Goal: Task Accomplishment & Management: Use online tool/utility

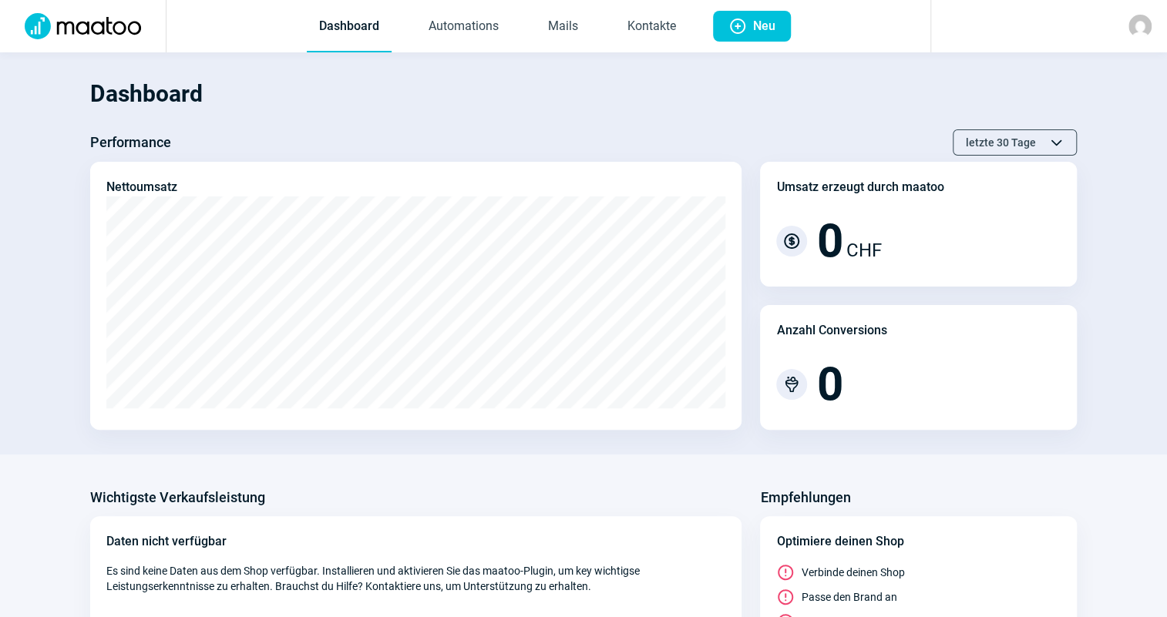
click at [1136, 35] on img at bounding box center [1140, 26] width 23 height 23
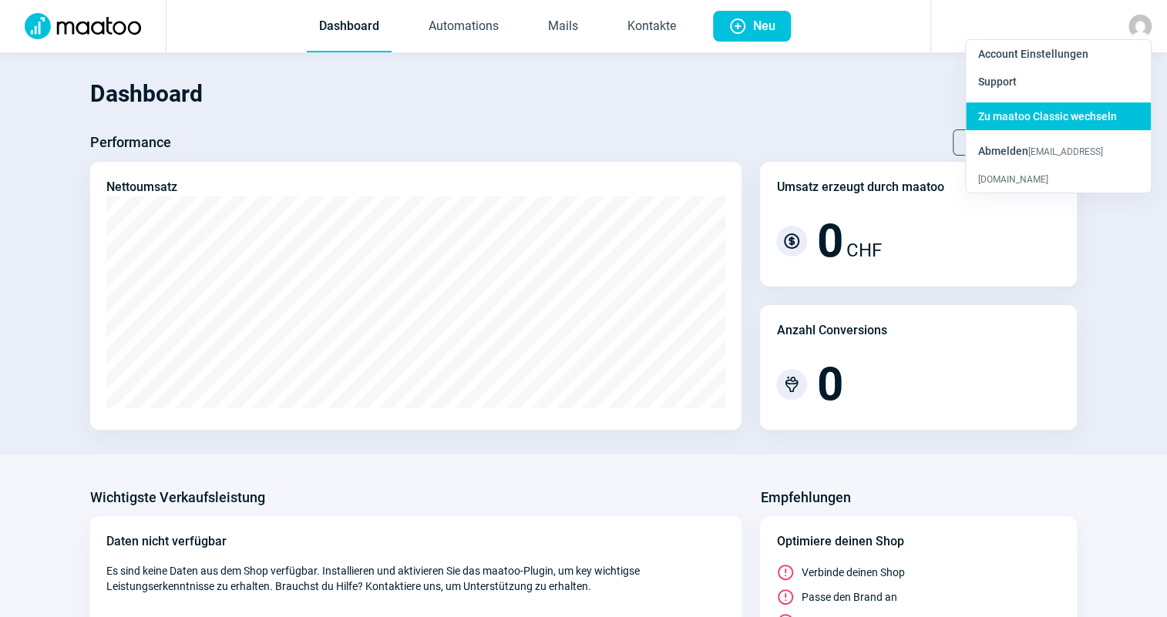
click at [1111, 115] on span "Zu maatoo Classic wechseln" at bounding box center [1047, 116] width 139 height 12
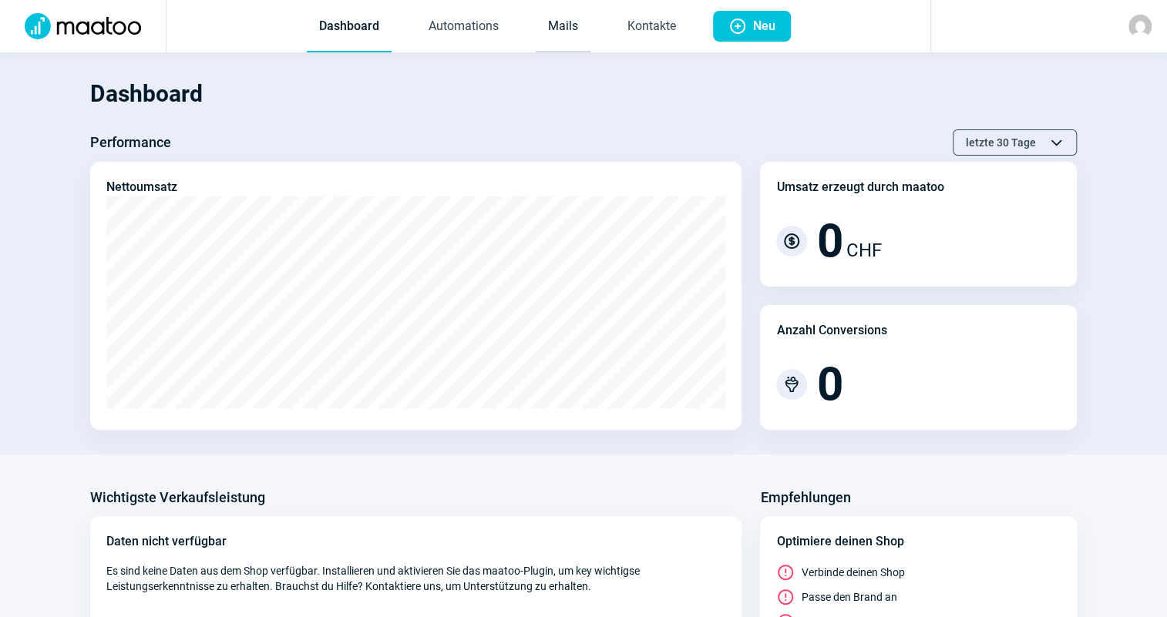
click at [553, 39] on link "Mails" at bounding box center [563, 27] width 55 height 51
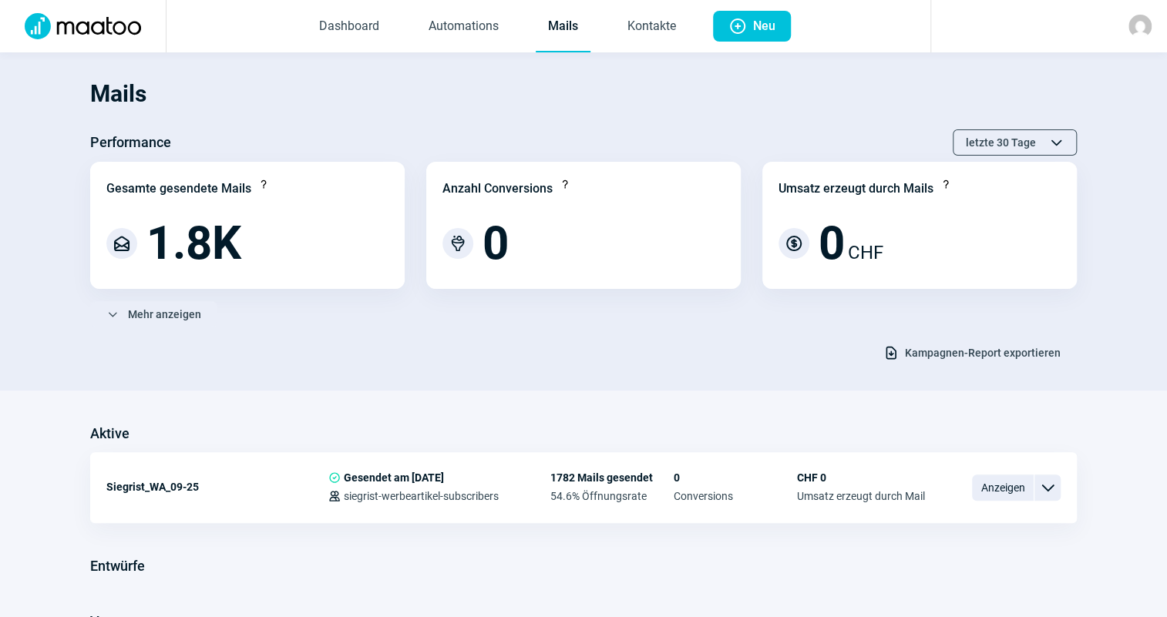
scroll to position [181, 0]
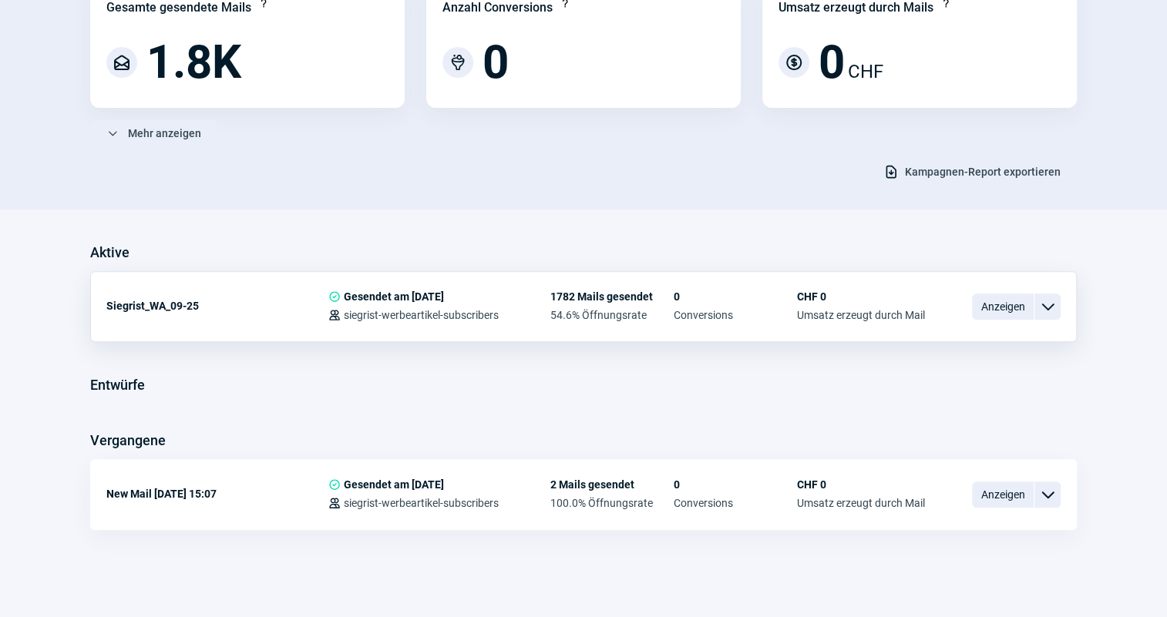
click at [1018, 321] on div "Anzeigen ChevronDown icon" at bounding box center [1016, 307] width 89 height 32
click at [1014, 315] on span "Anzeigen" at bounding box center [1003, 307] width 62 height 26
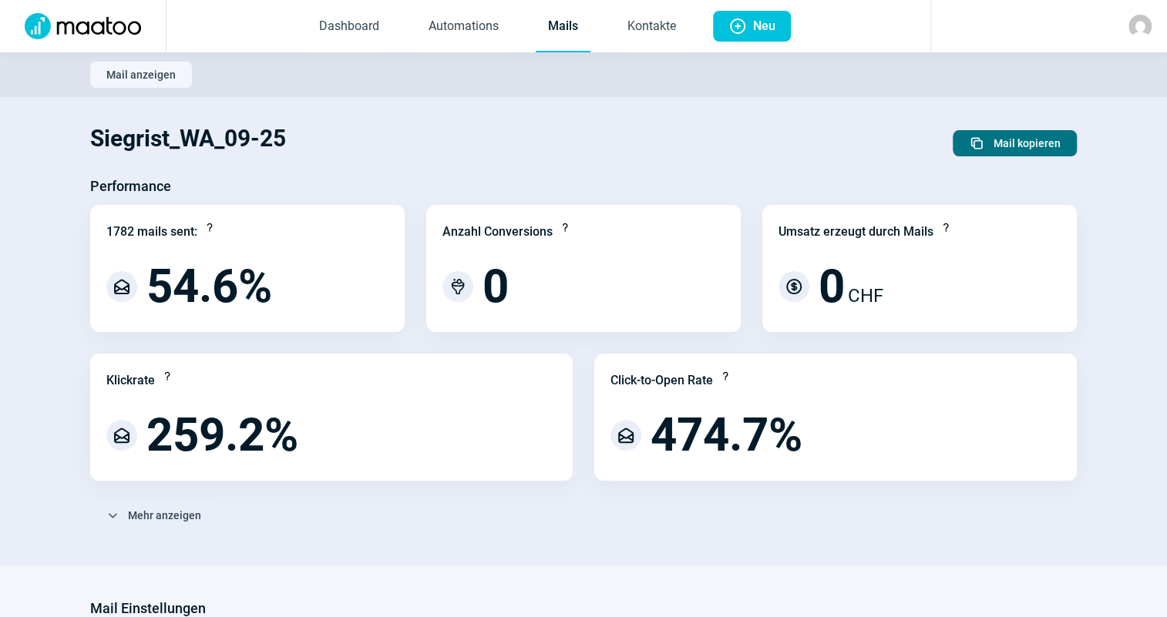
click at [1001, 137] on span "Mail kopieren" at bounding box center [1027, 143] width 67 height 25
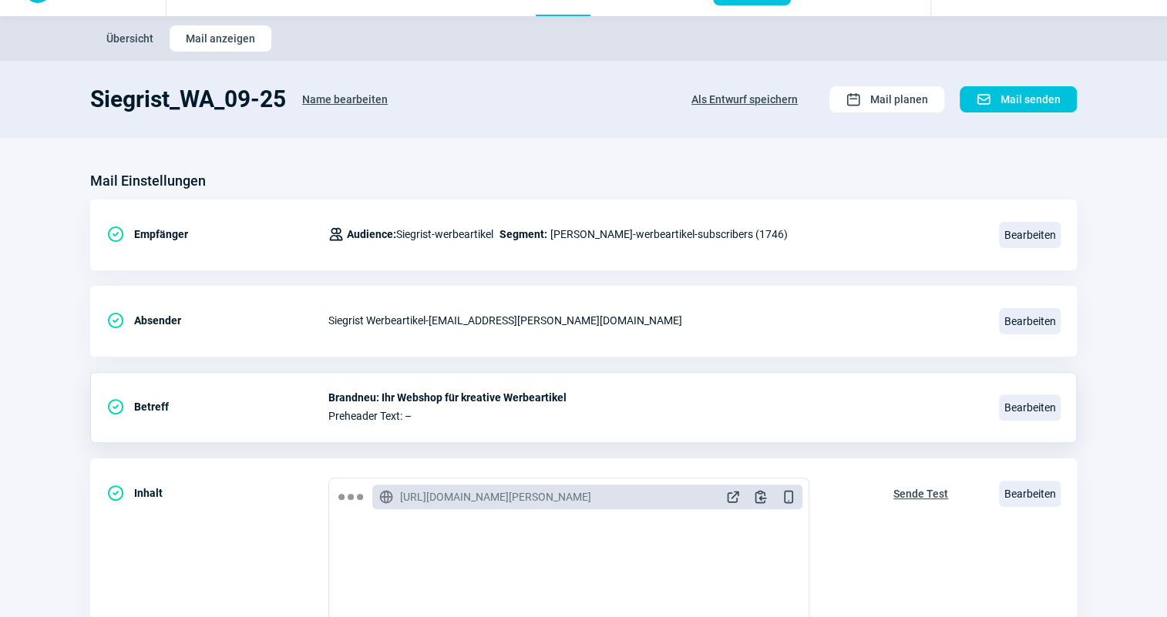
scroll to position [69, 0]
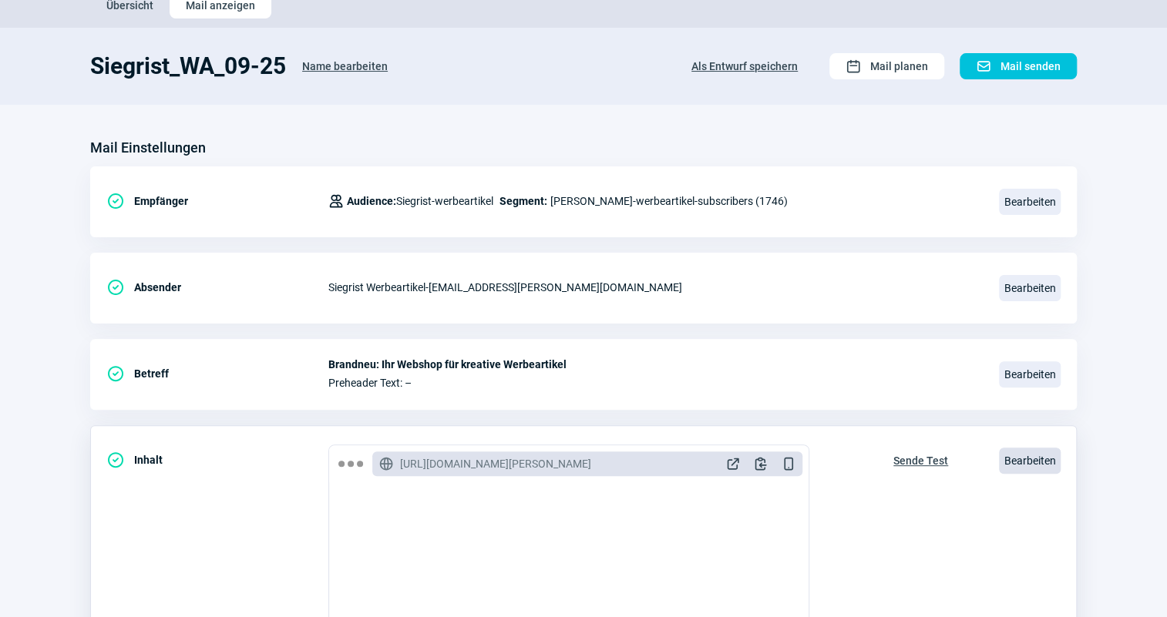
click at [1034, 452] on span "Bearbeiten" at bounding box center [1030, 461] width 62 height 26
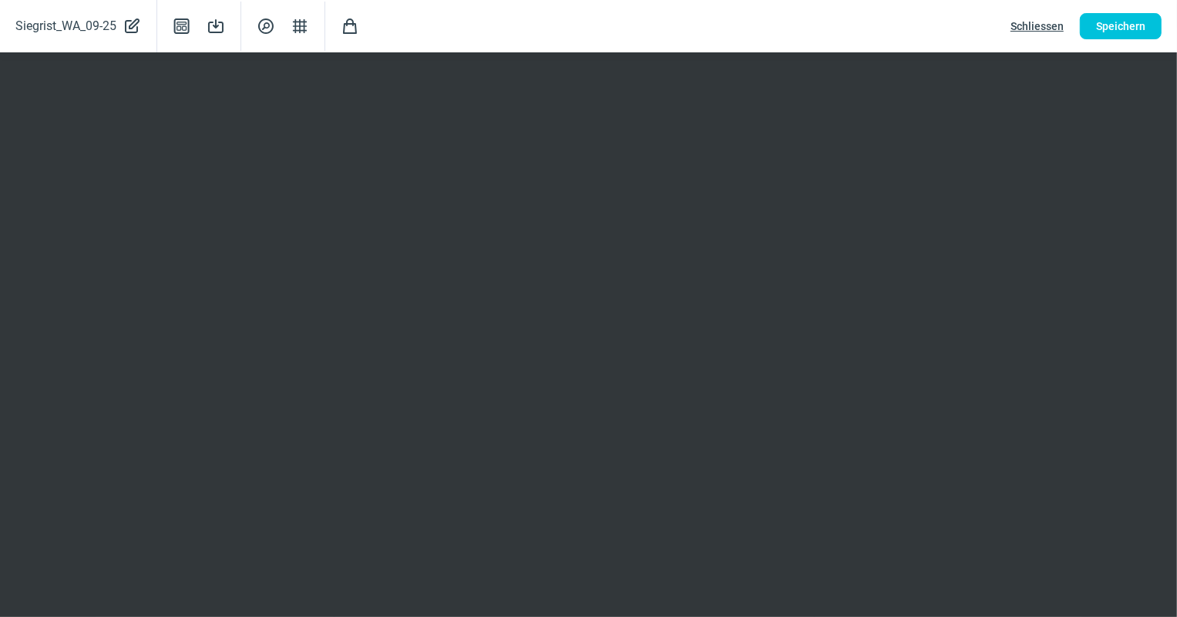
click at [1029, 32] on span "Schliessen" at bounding box center [1037, 26] width 53 height 25
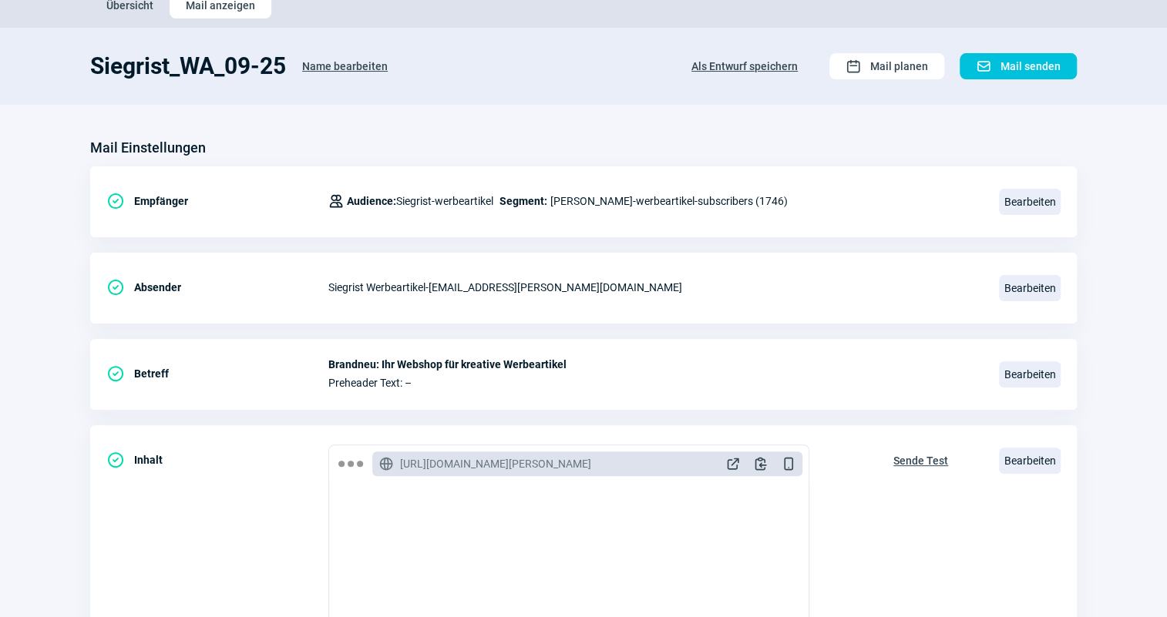
scroll to position [0, 0]
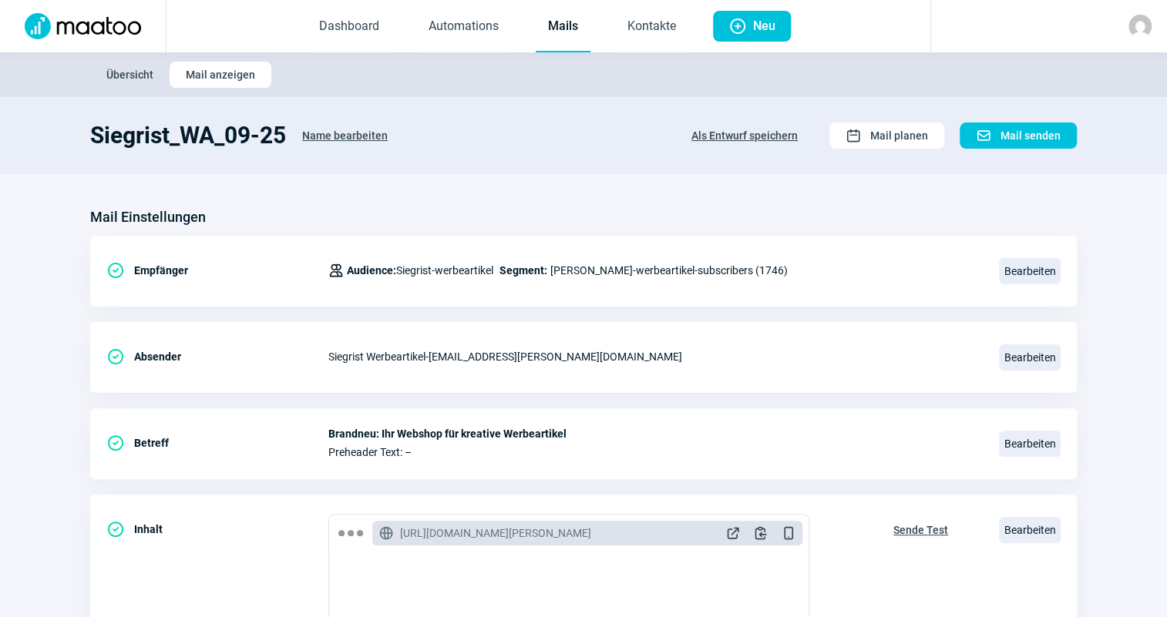
click at [554, 32] on link "Mails" at bounding box center [563, 27] width 55 height 51
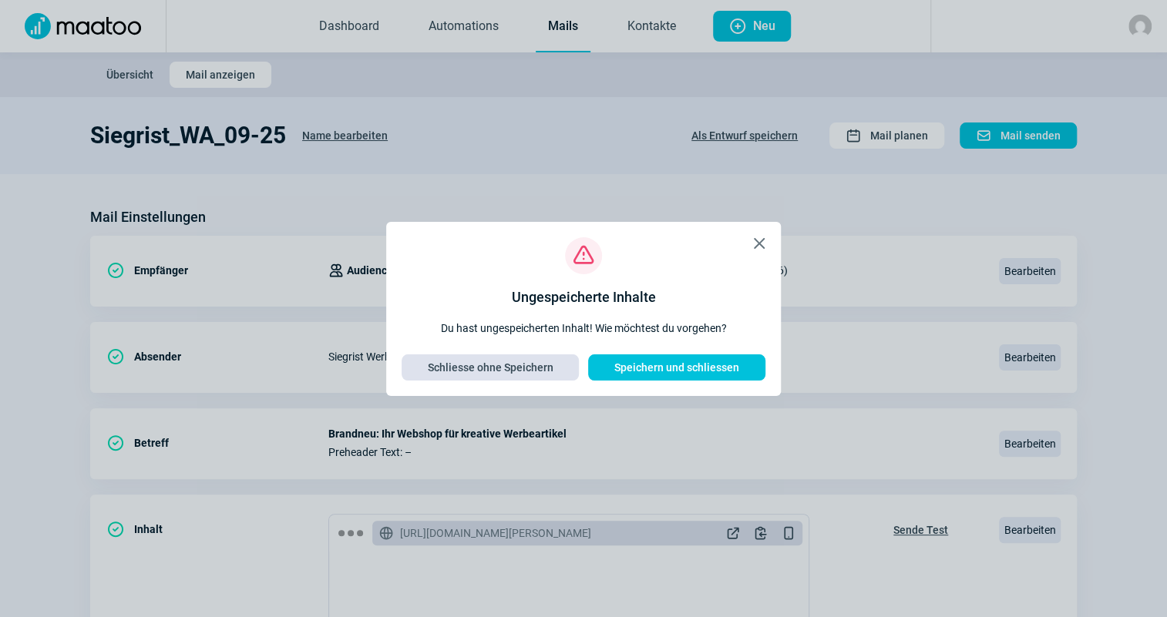
click at [499, 366] on span "Schliesse ohne Speichern" at bounding box center [491, 367] width 126 height 25
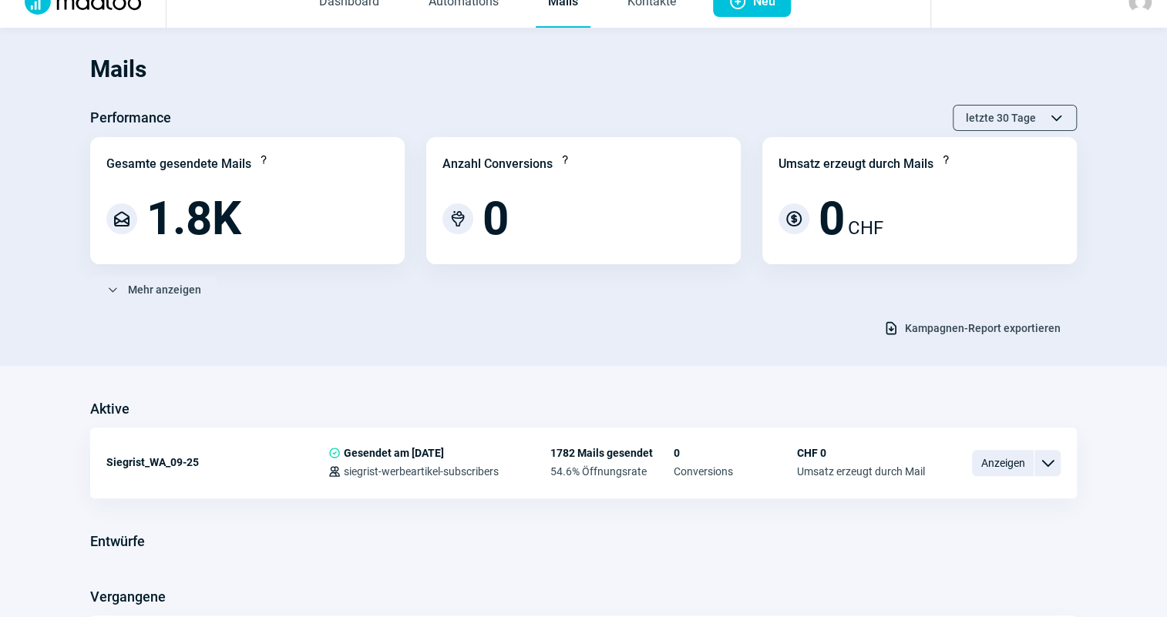
scroll to position [69, 0]
